Goal: Task Accomplishment & Management: Manage account settings

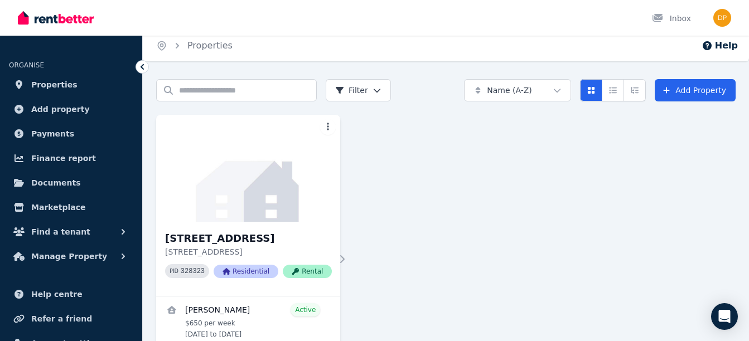
scroll to position [30, 0]
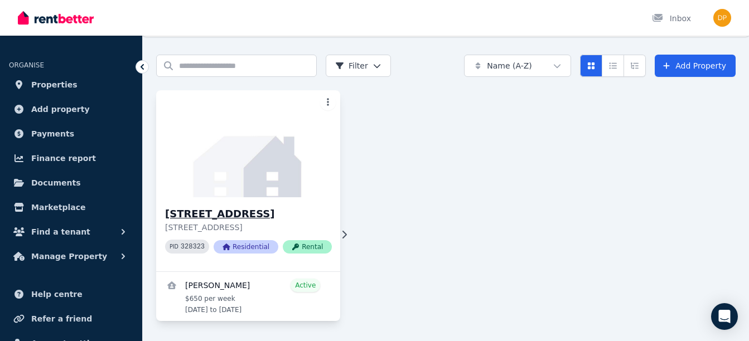
click at [259, 187] on img at bounding box center [249, 144] width 194 height 113
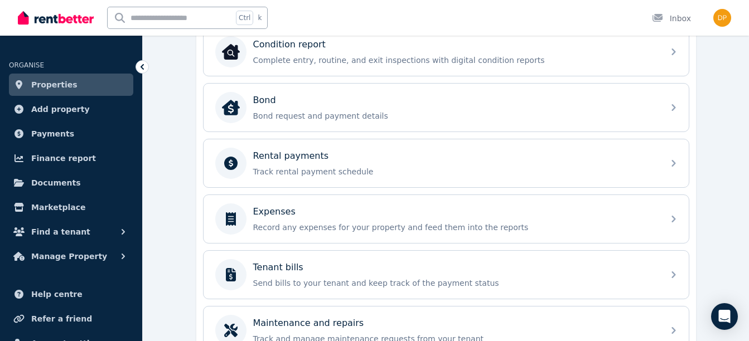
scroll to position [382, 0]
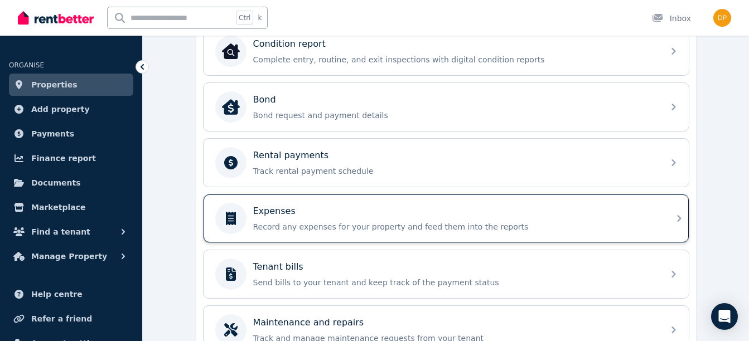
click at [430, 214] on div "Expenses" at bounding box center [455, 211] width 404 height 13
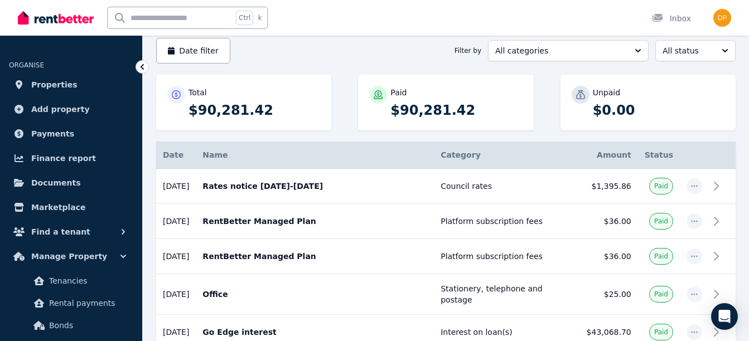
scroll to position [107, 0]
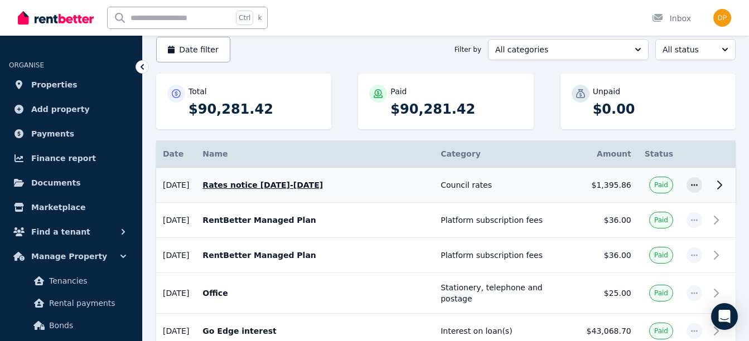
click at [300, 186] on p "Rates notice [DATE]-[DATE]" at bounding box center [315, 185] width 225 height 11
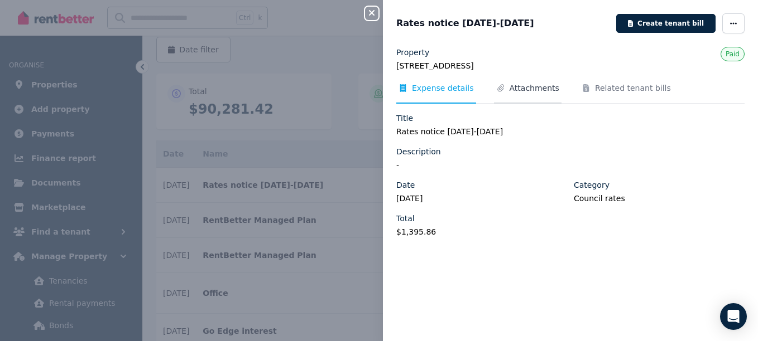
click at [529, 85] on span "Attachments" at bounding box center [534, 88] width 50 height 11
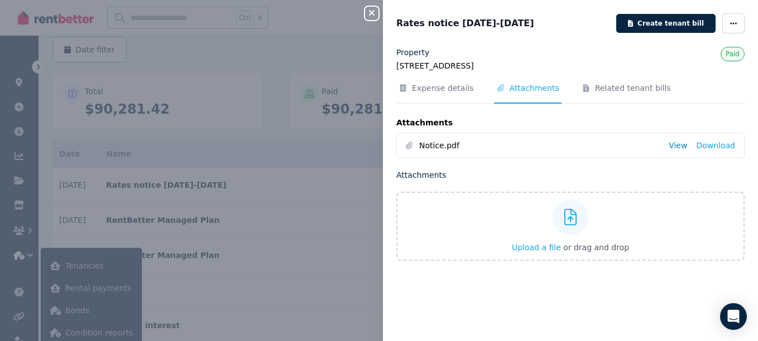
click at [673, 147] on link "View" at bounding box center [677, 145] width 18 height 11
click at [370, 15] on icon "button" at bounding box center [372, 13] width 6 height 6
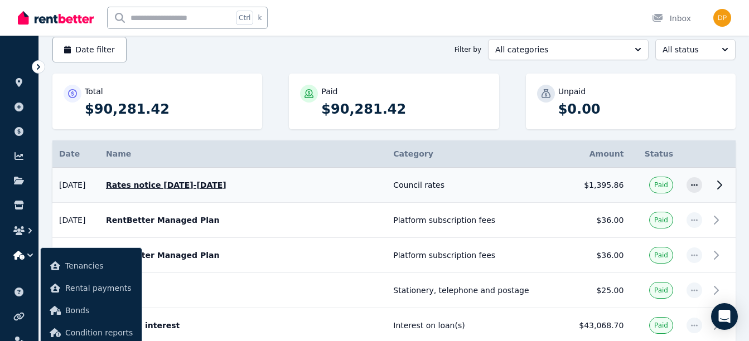
click at [721, 181] on icon at bounding box center [719, 185] width 13 height 13
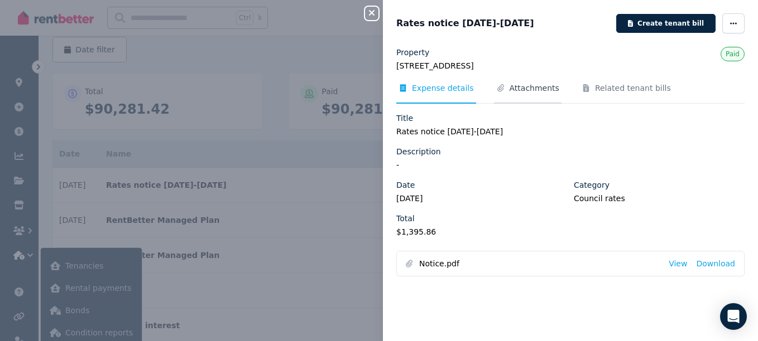
click at [519, 87] on span "Attachments" at bounding box center [534, 88] width 50 height 11
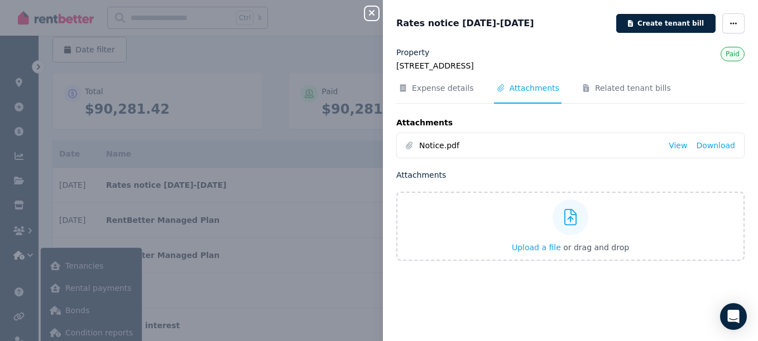
click at [367, 11] on icon "button" at bounding box center [371, 12] width 13 height 9
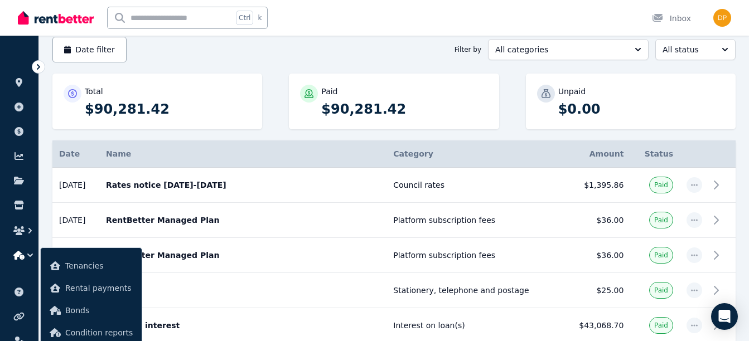
scroll to position [0, 0]
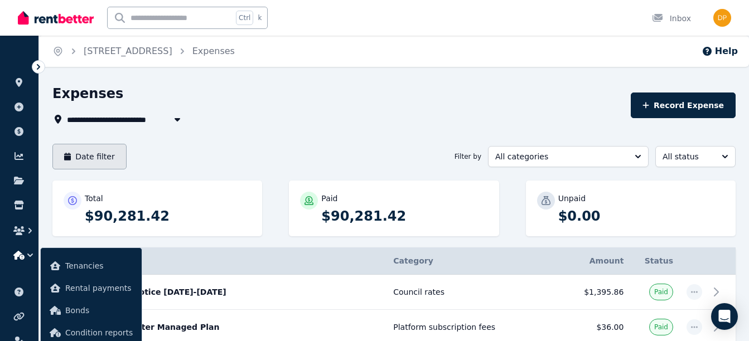
click at [96, 151] on button "Date filter" at bounding box center [89, 157] width 74 height 26
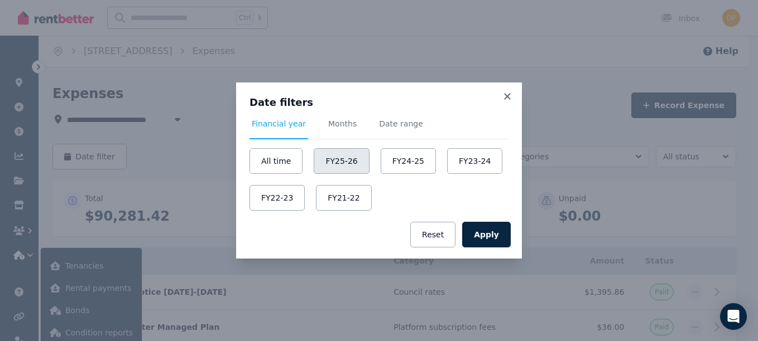
click at [346, 162] on button "FY25-26" at bounding box center [341, 161] width 55 height 26
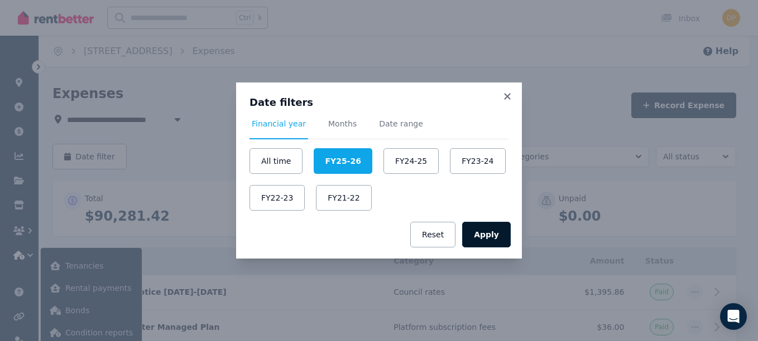
click at [497, 242] on button "Apply" at bounding box center [486, 235] width 49 height 26
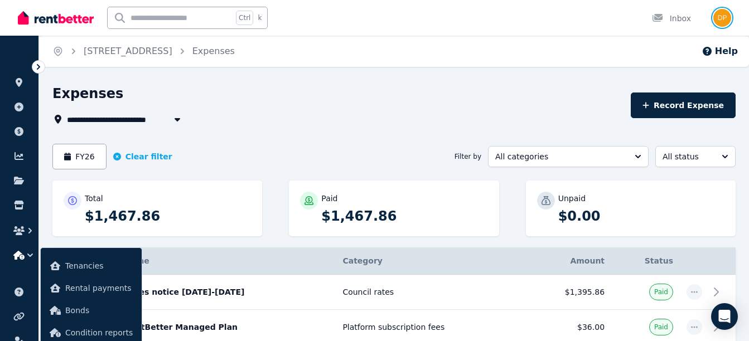
click at [726, 22] on img "button" at bounding box center [723, 18] width 18 height 18
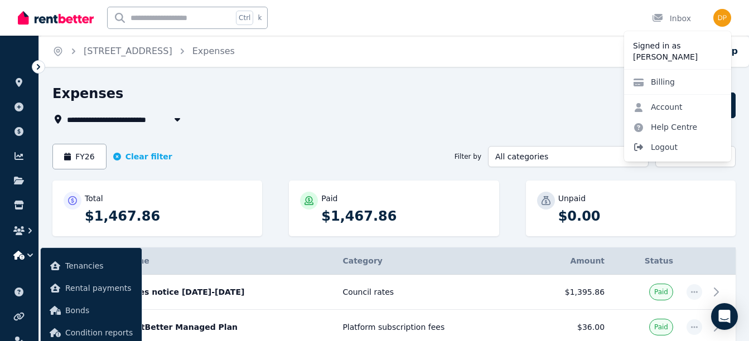
click at [672, 145] on span "Logout" at bounding box center [677, 147] width 107 height 20
